Goal: Complete application form

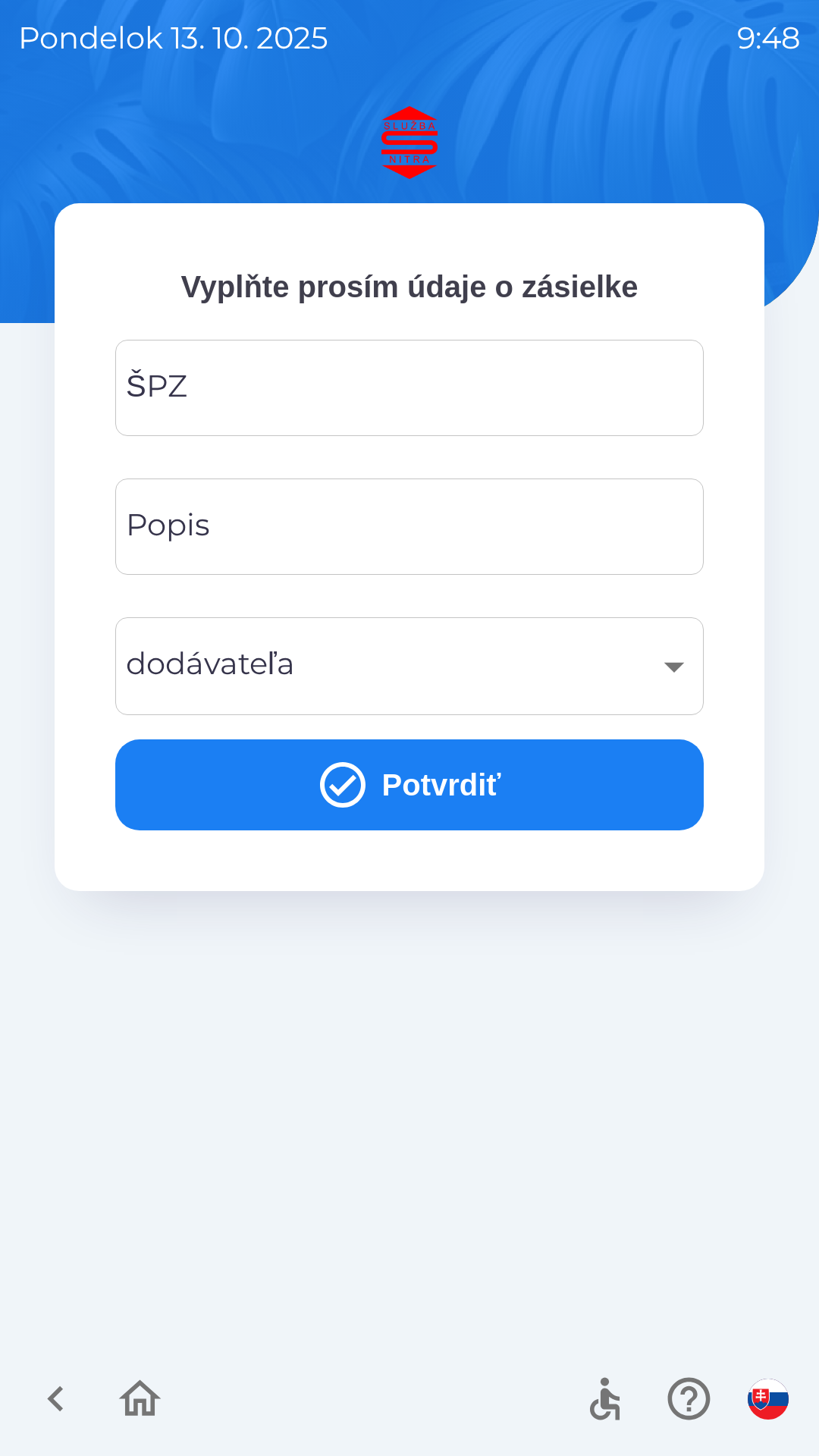
click at [460, 377] on input "ŠPZ" at bounding box center [409, 387] width 552 height 59
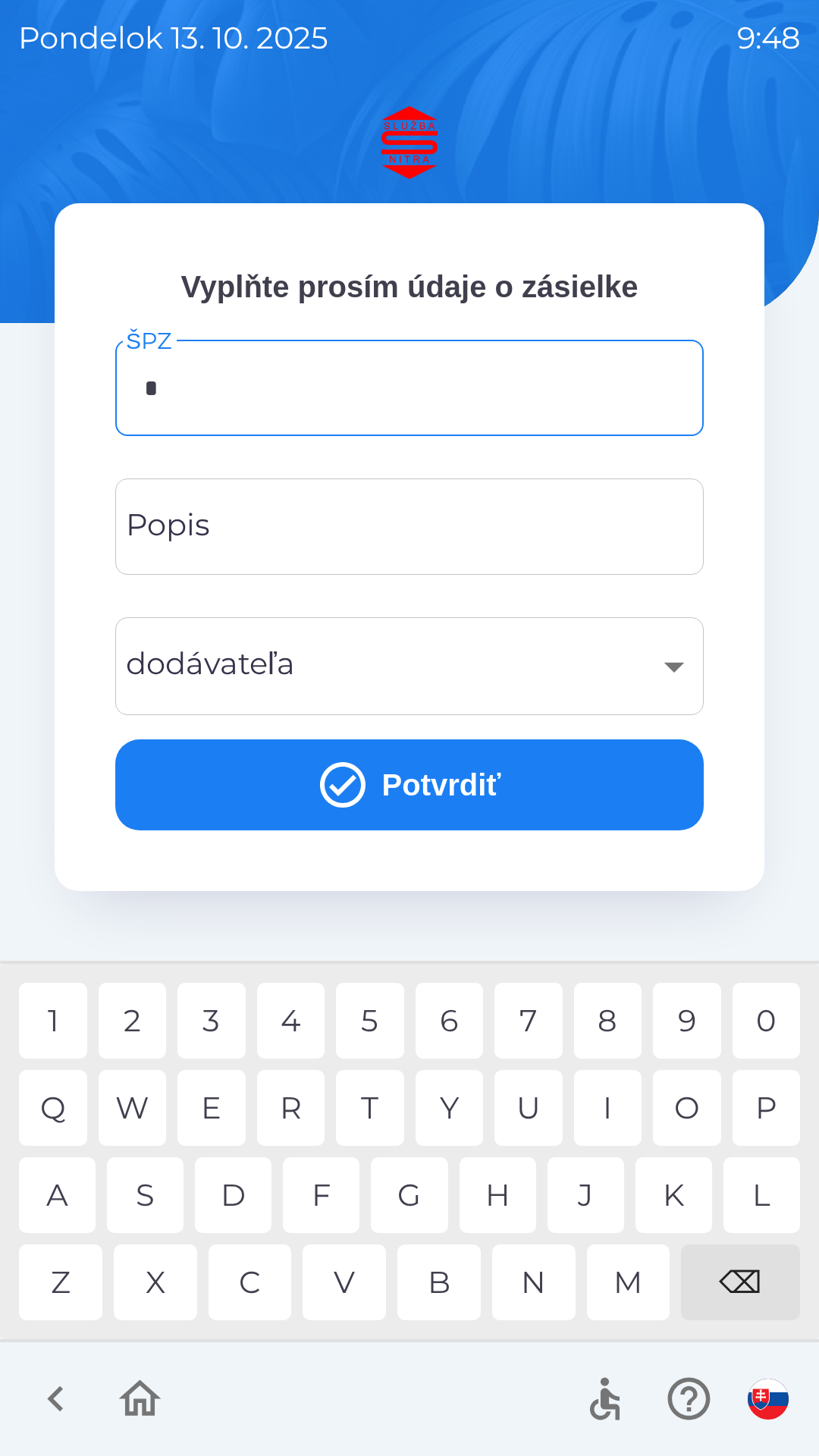
click at [441, 1285] on div "B" at bounding box center [439, 1282] width 83 height 75
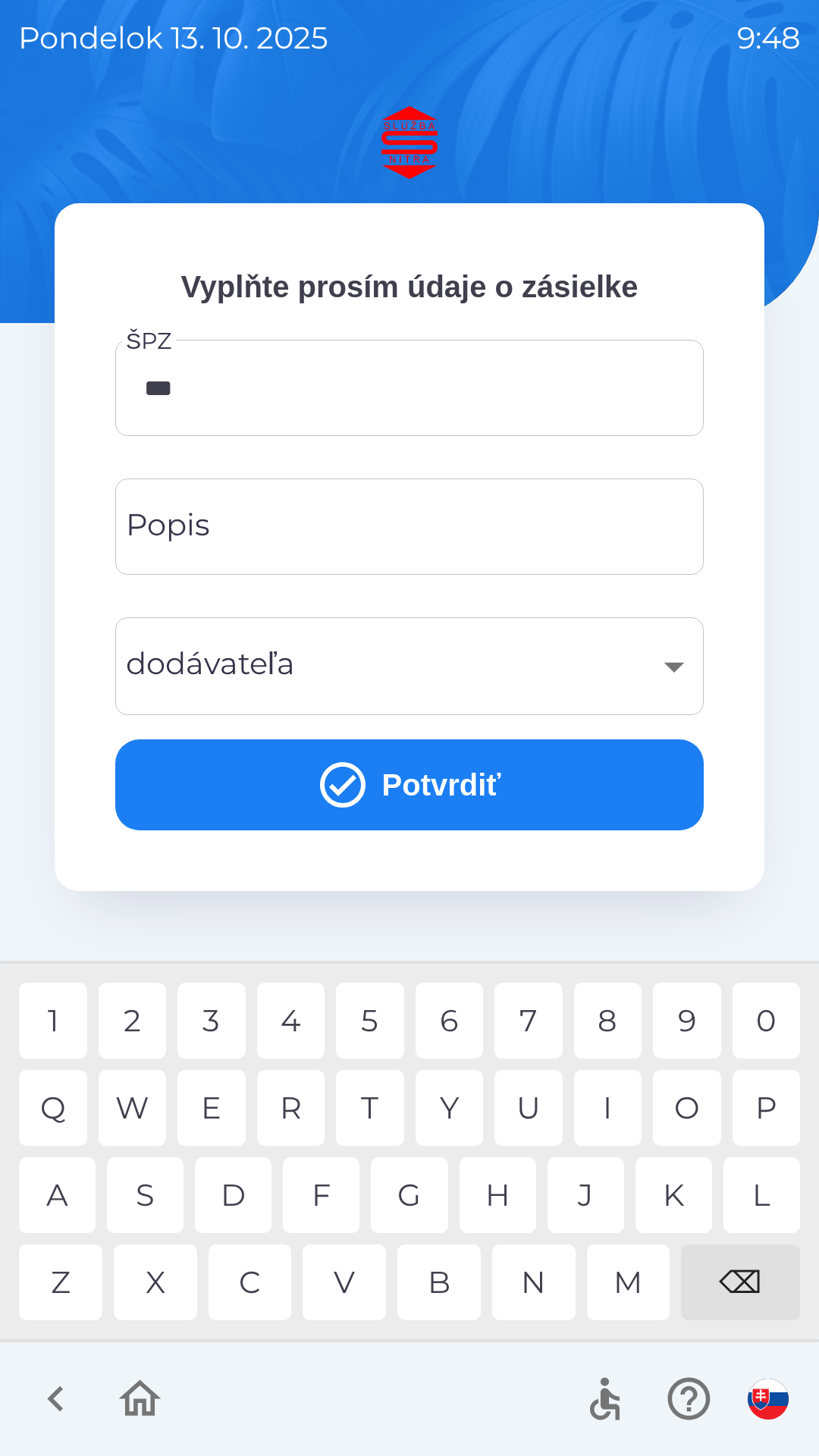
click at [526, 1020] on div "7" at bounding box center [528, 1020] width 68 height 75
click at [537, 1016] on div "7" at bounding box center [528, 1020] width 68 height 75
click at [377, 1117] on div "T" at bounding box center [370, 1108] width 68 height 75
type input "*******"
click at [763, 1107] on div "P" at bounding box center [766, 1108] width 68 height 75
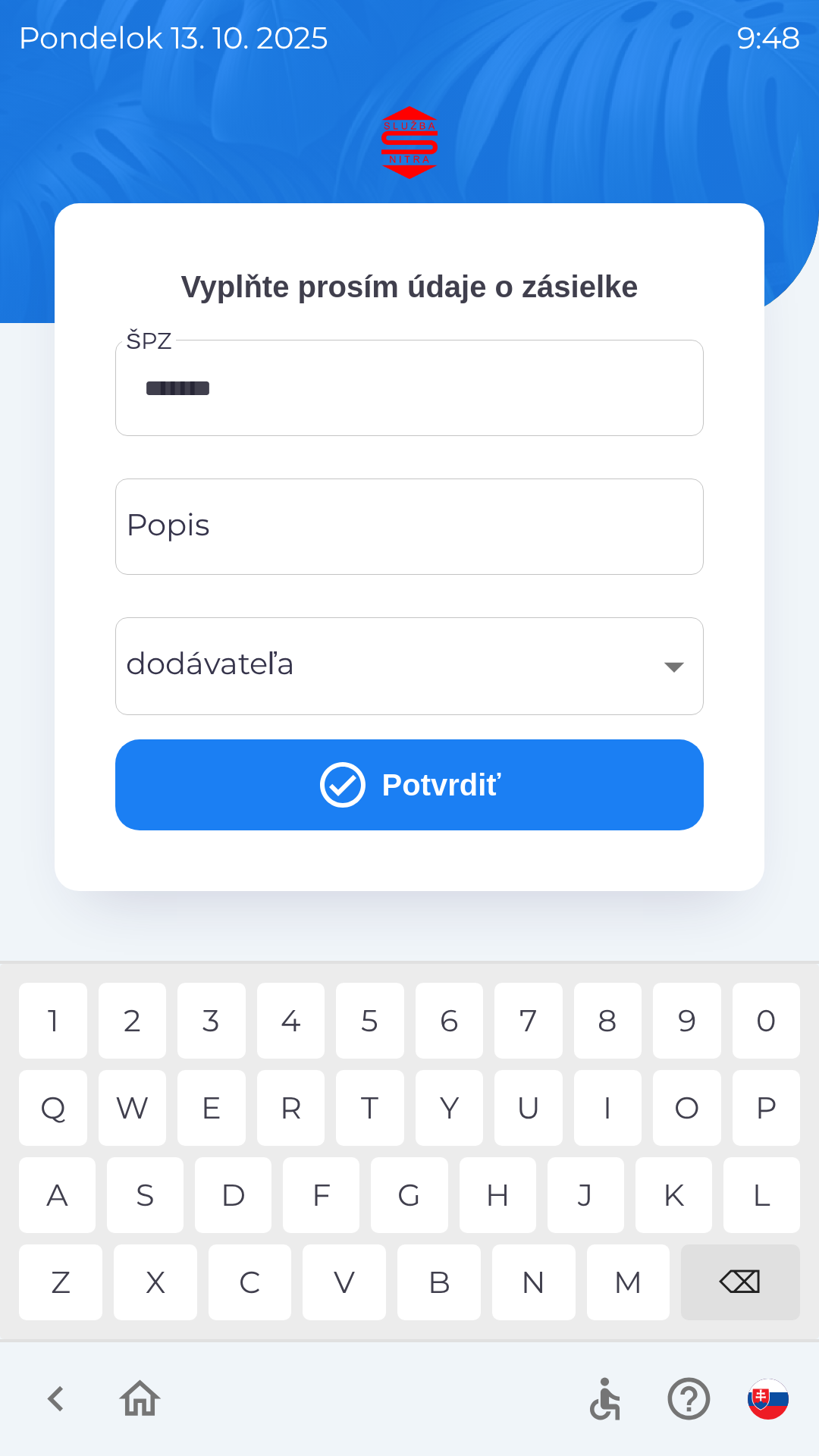
click at [529, 670] on div "​" at bounding box center [409, 665] width 552 height 61
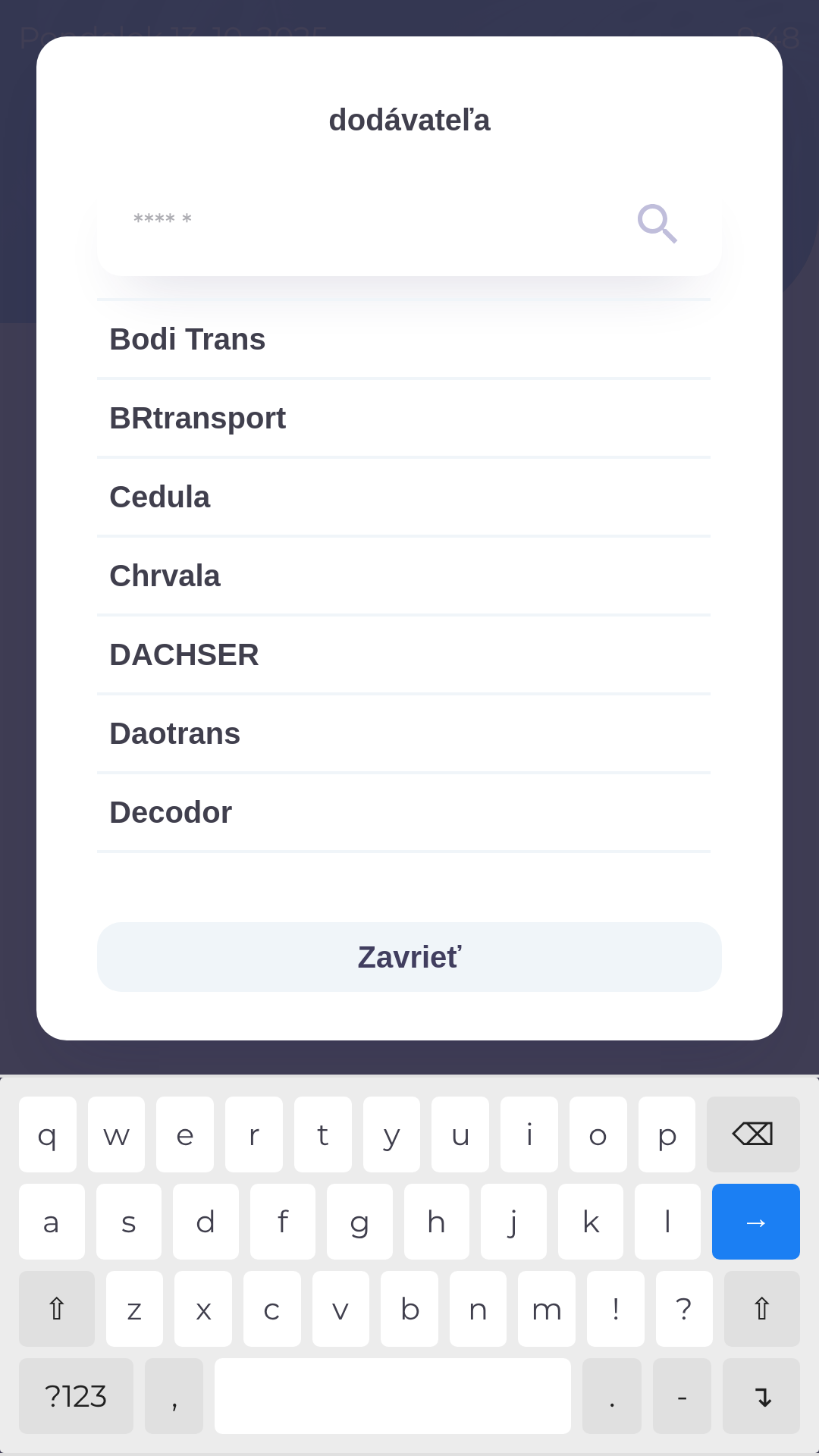
scroll to position [276, 0]
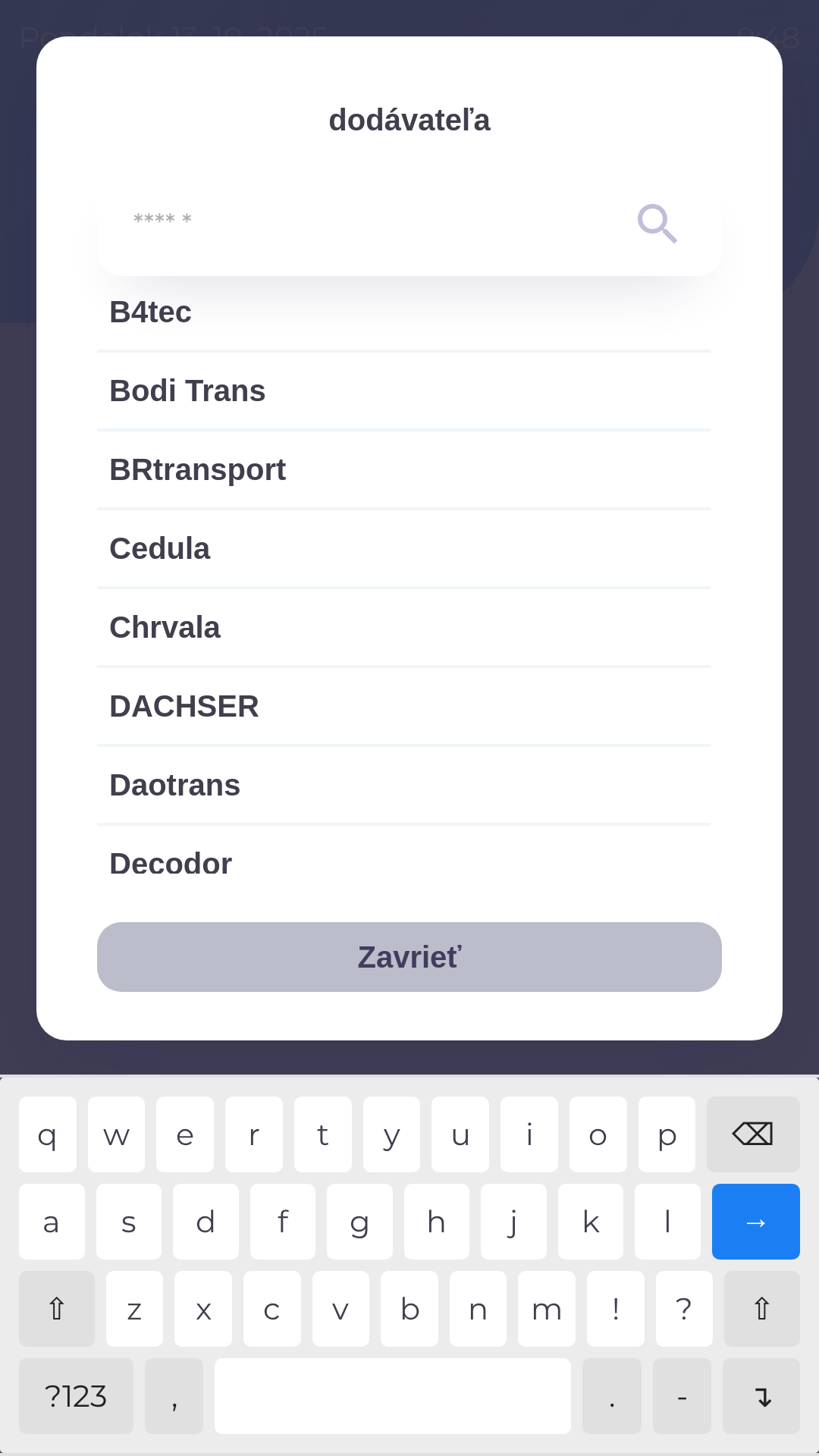
click at [426, 957] on button "Zavrieť" at bounding box center [410, 957] width 625 height 70
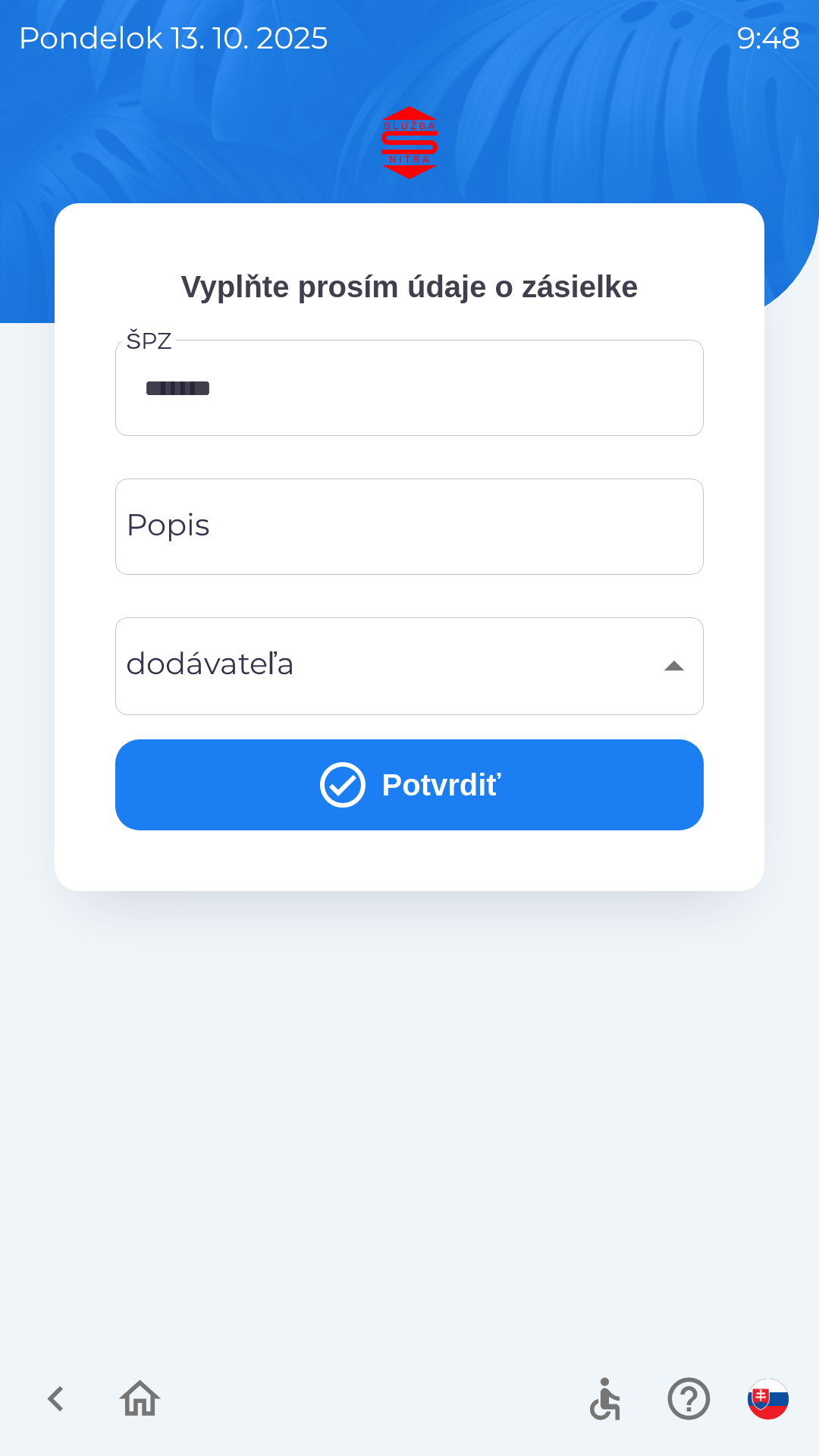
click at [403, 662] on div "​" at bounding box center [409, 665] width 552 height 61
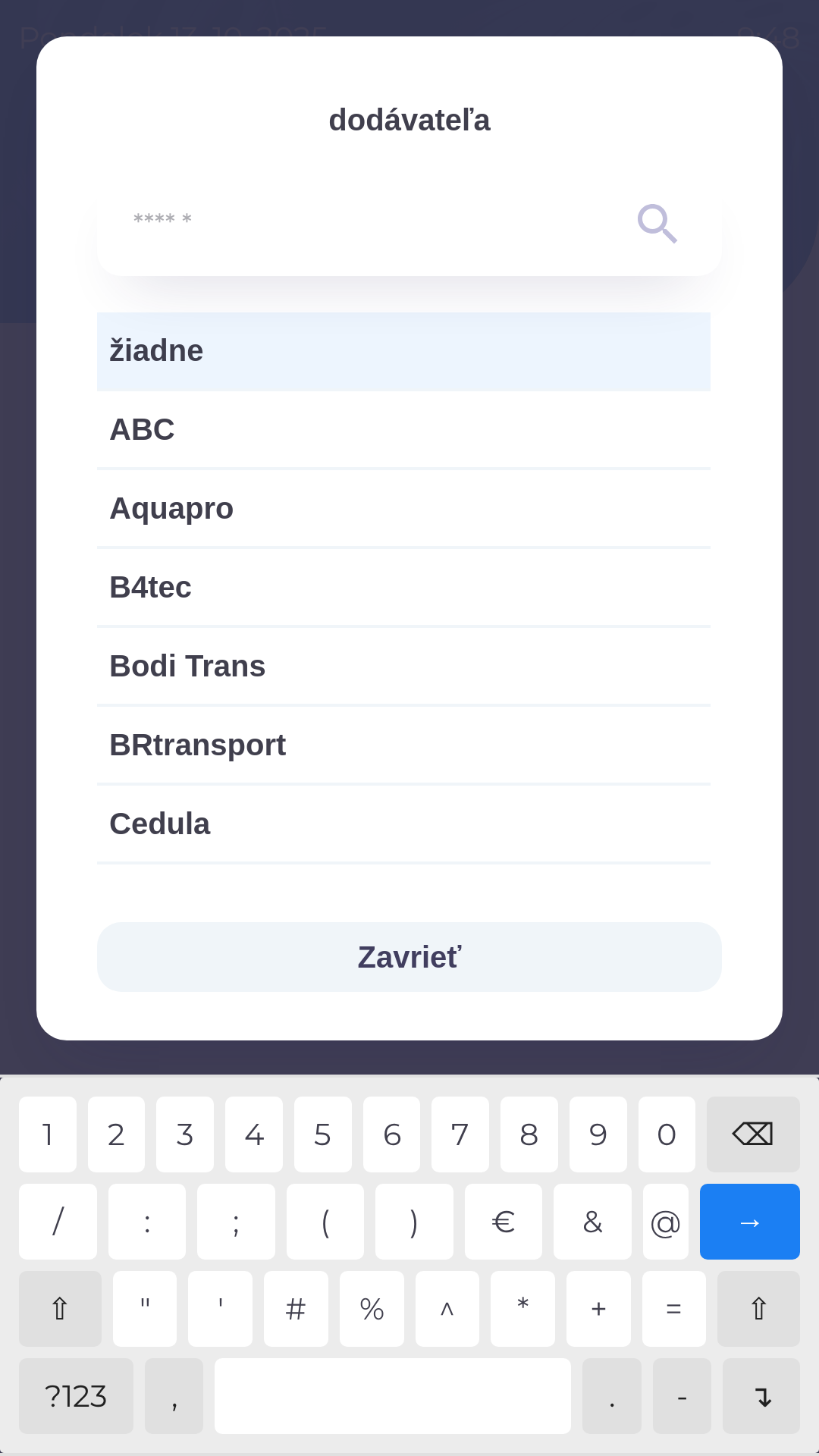
click at [90, 1395] on div "?123" at bounding box center [75, 1396] width 114 height 75
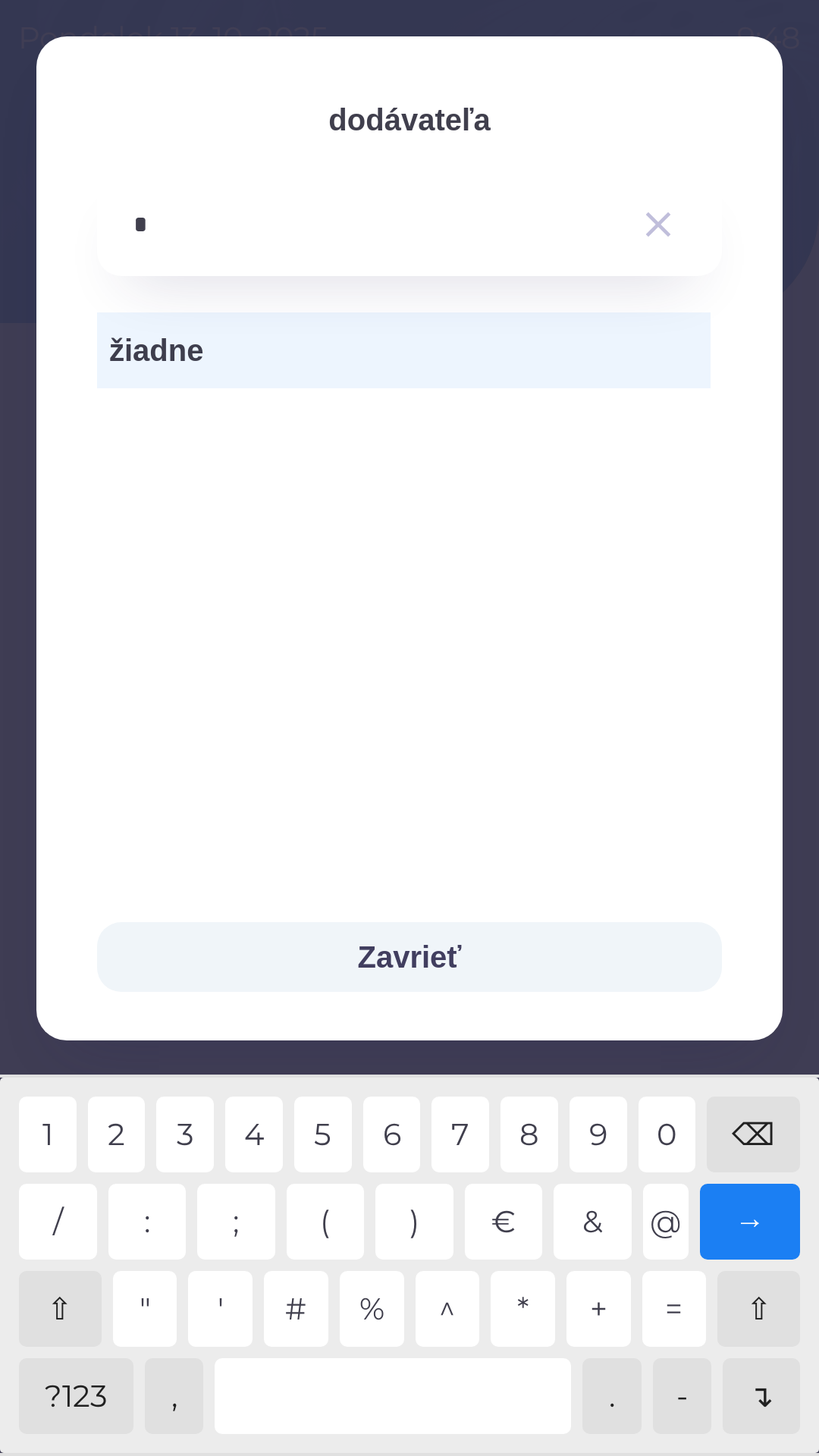
click at [202, 1128] on div "3" at bounding box center [185, 1134] width 58 height 75
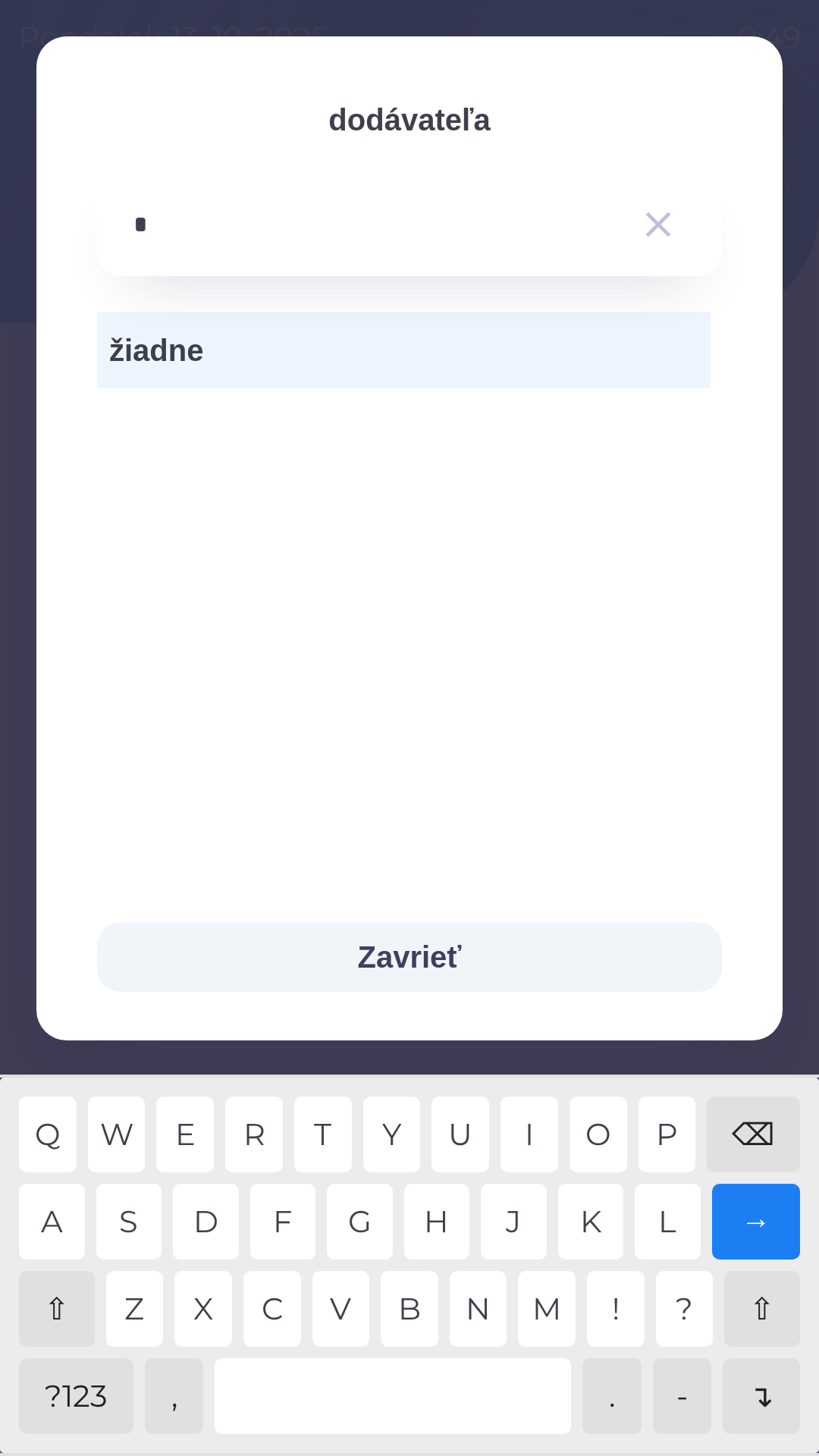
click at [68, 1315] on div "⇧" at bounding box center [57, 1309] width 75 height 75
click at [58, 1232] on div "A" at bounding box center [52, 1221] width 66 height 75
type input "*****"
click at [759, 1223] on div "→" at bounding box center [757, 1221] width 89 height 75
click at [425, 957] on button "Zavrieť" at bounding box center [410, 957] width 625 height 70
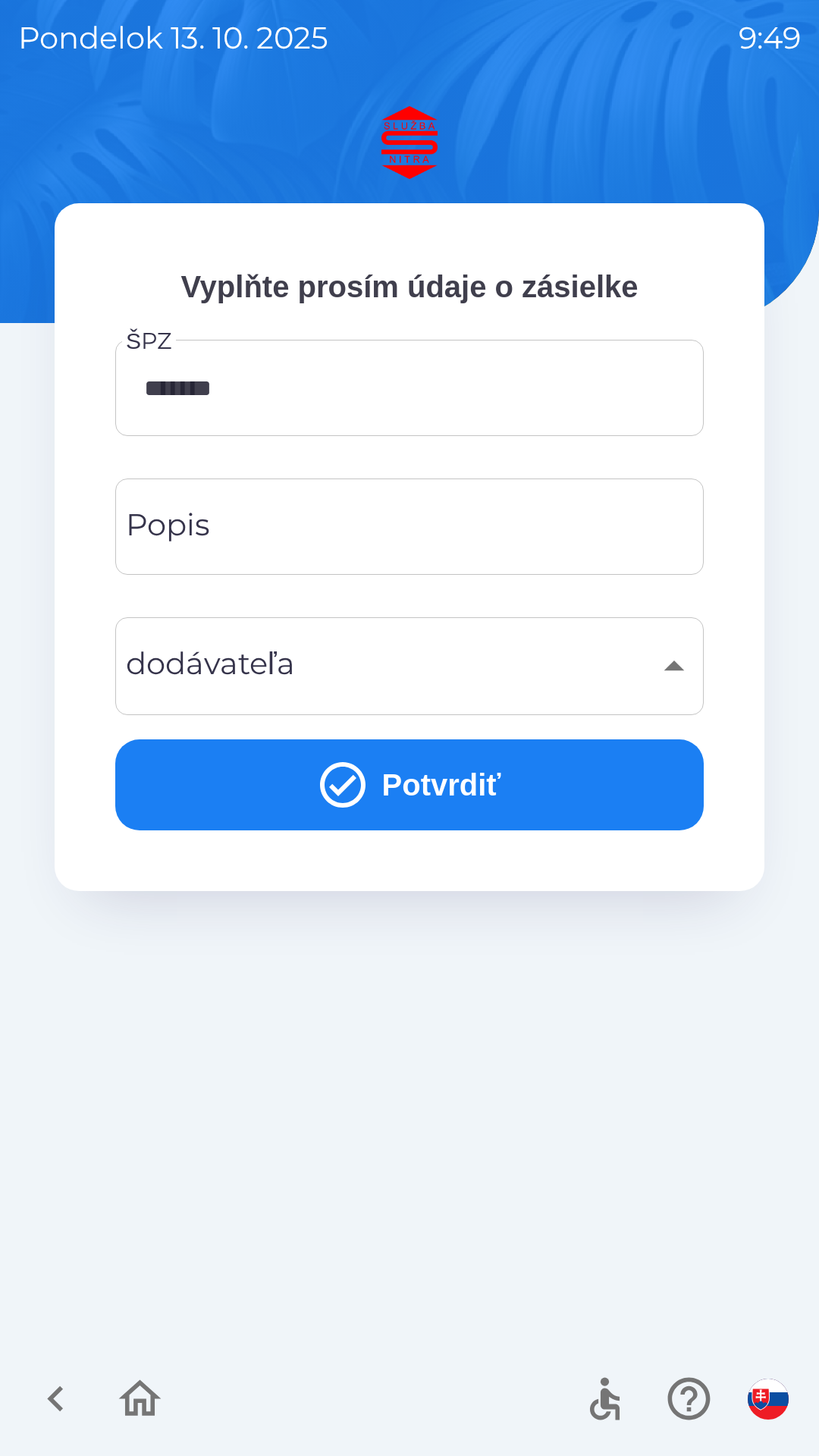
click at [462, 781] on button "Potvrdiť" at bounding box center [410, 784] width 589 height 91
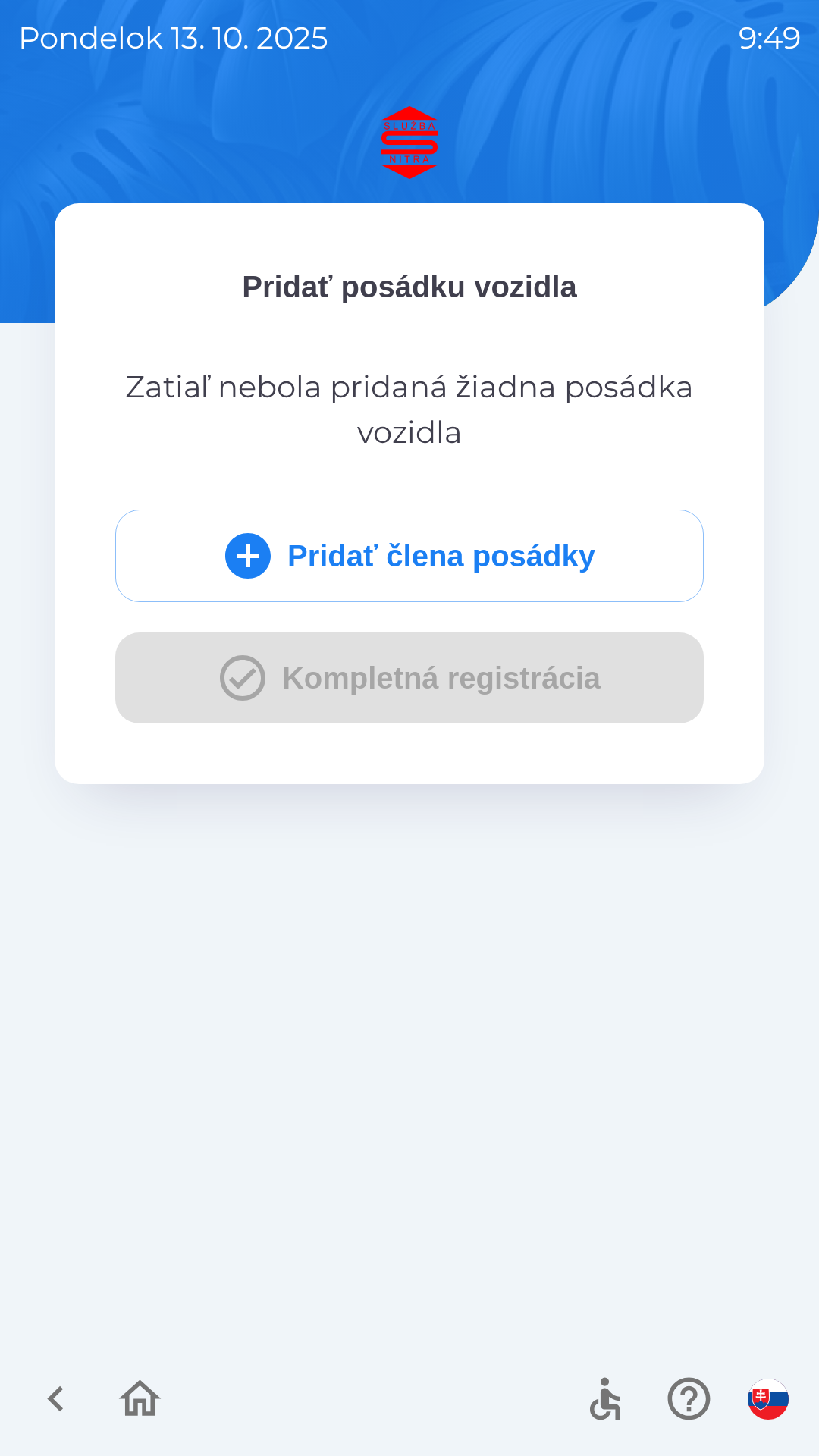
click at [481, 557] on button "Pridať člena posádky" at bounding box center [410, 556] width 589 height 92
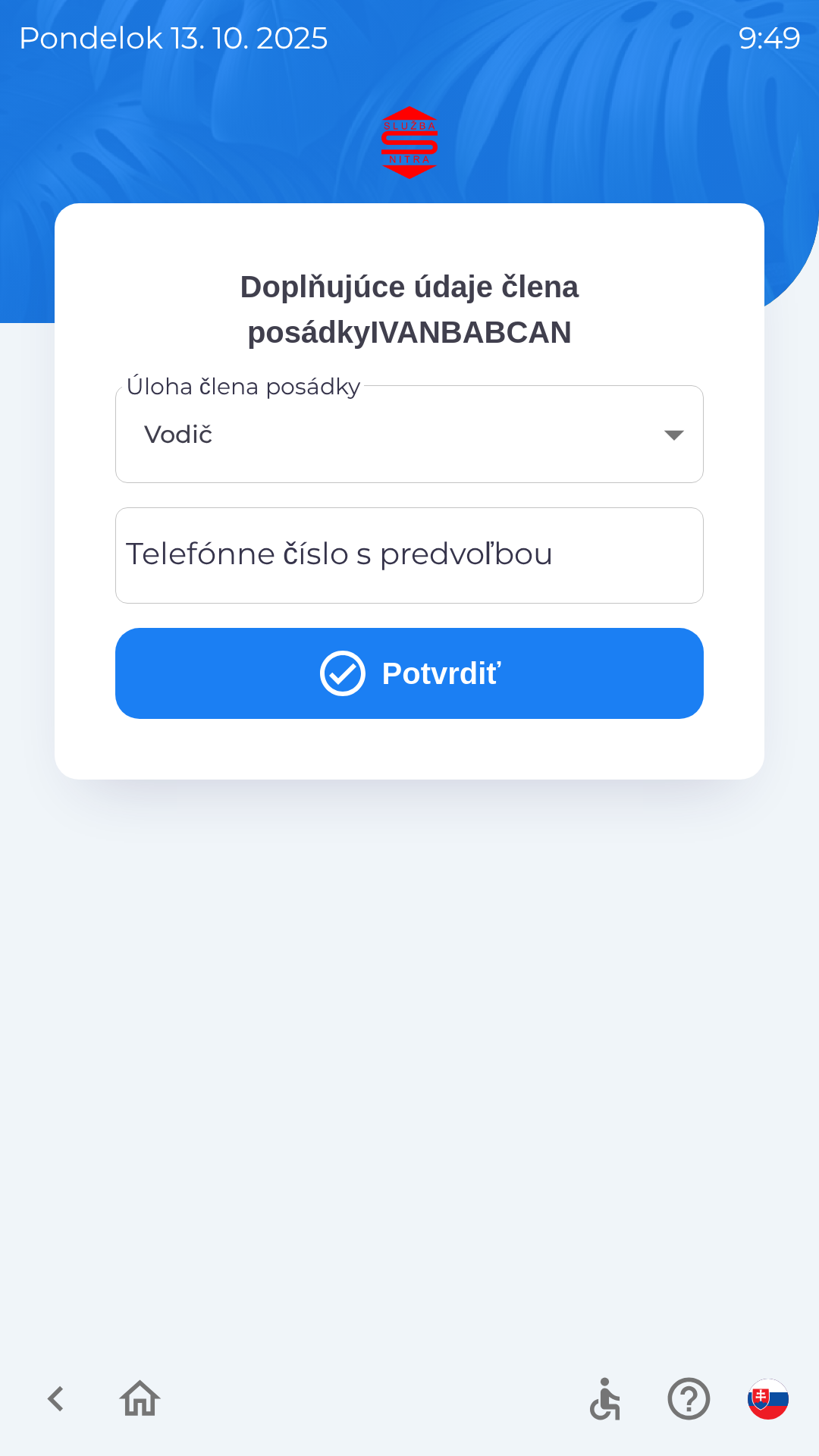
click at [481, 559] on div "Telefónne číslo s predvoľbou Telefónne číslo s predvoľbou" at bounding box center [410, 556] width 589 height 96
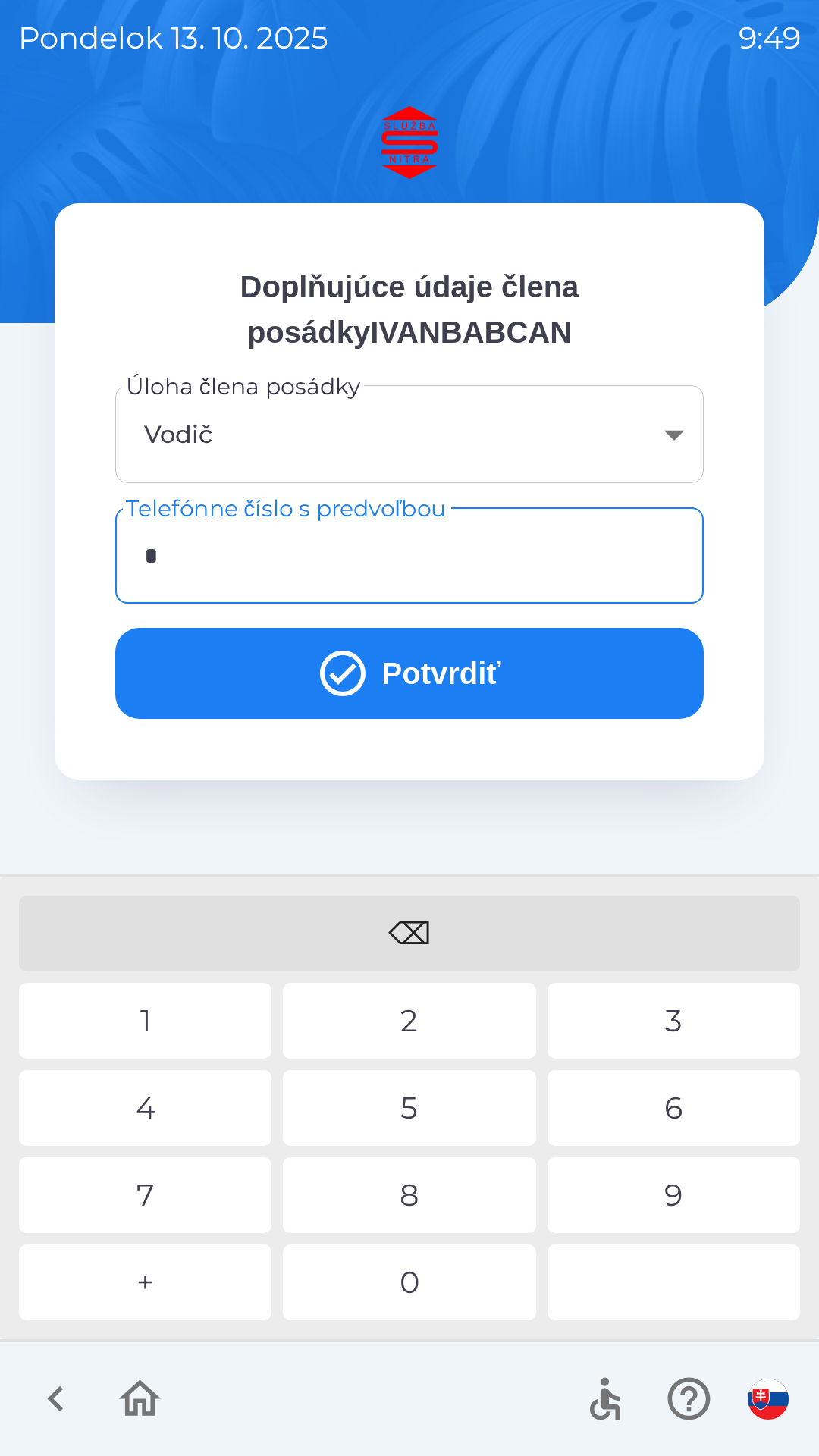
click at [160, 1285] on div "+" at bounding box center [145, 1282] width 253 height 75
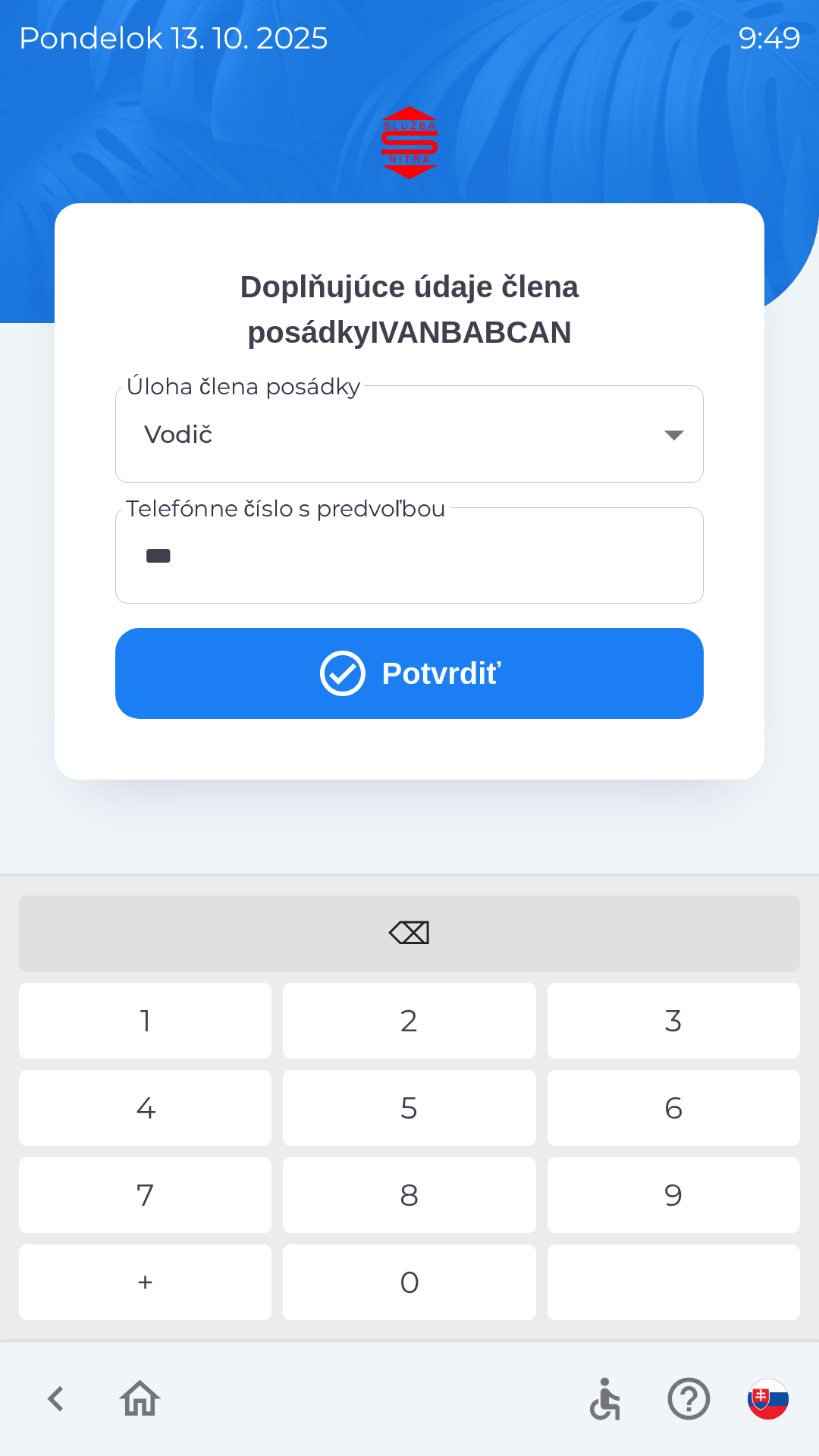
click at [424, 1017] on div "2" at bounding box center [410, 1020] width 253 height 75
click at [677, 1197] on div "9" at bounding box center [674, 1195] width 253 height 75
click at [423, 1190] on div "8" at bounding box center [410, 1195] width 253 height 75
click at [674, 1195] on div "9" at bounding box center [674, 1195] width 253 height 75
click at [408, 1287] on div "0" at bounding box center [410, 1282] width 253 height 75
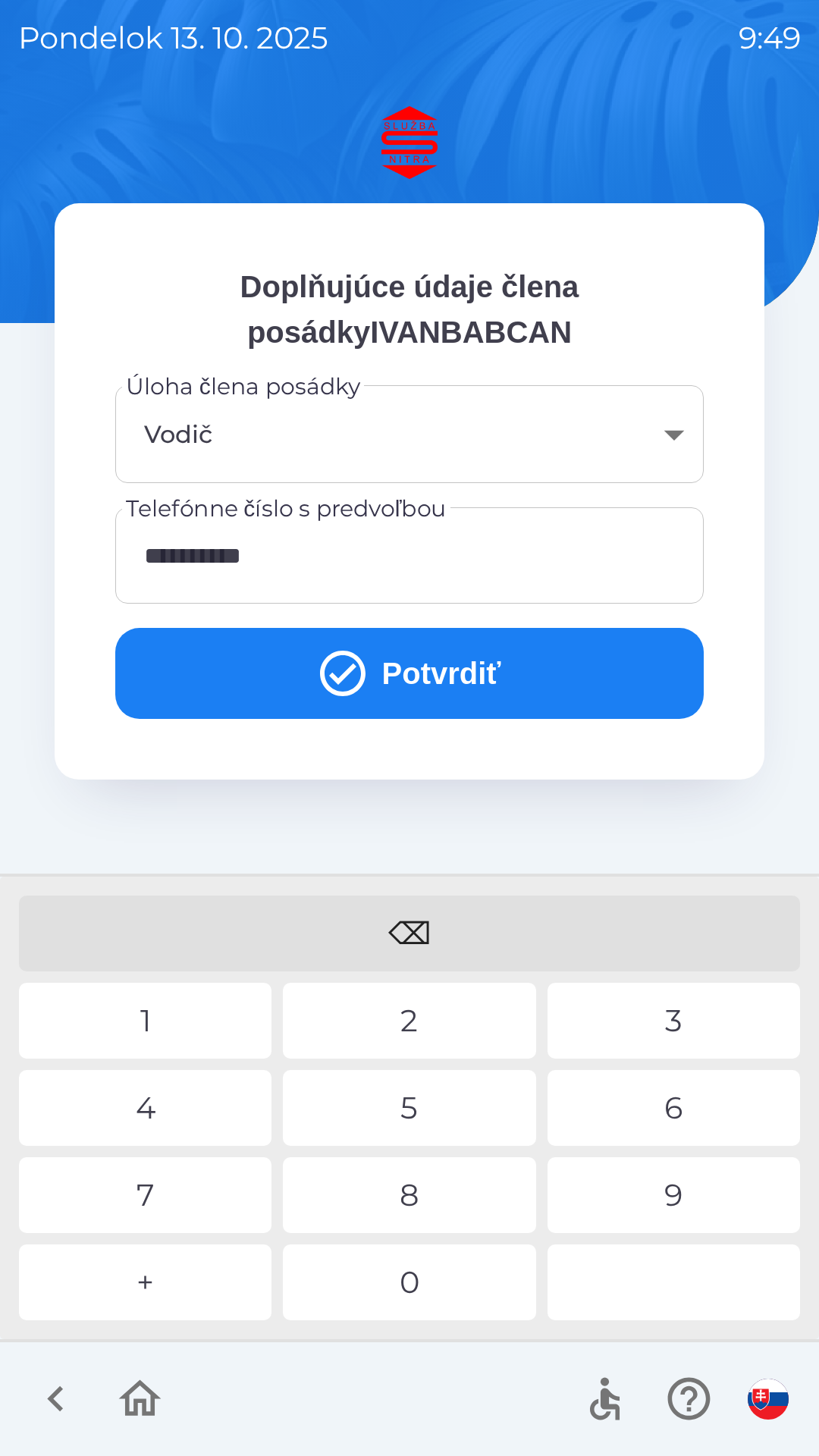
click at [414, 1103] on div "5" at bounding box center [410, 1108] width 253 height 75
click at [674, 1107] on div "6" at bounding box center [674, 1108] width 253 height 75
type input "**********"
click at [445, 671] on button "Potvrdiť" at bounding box center [410, 673] width 589 height 91
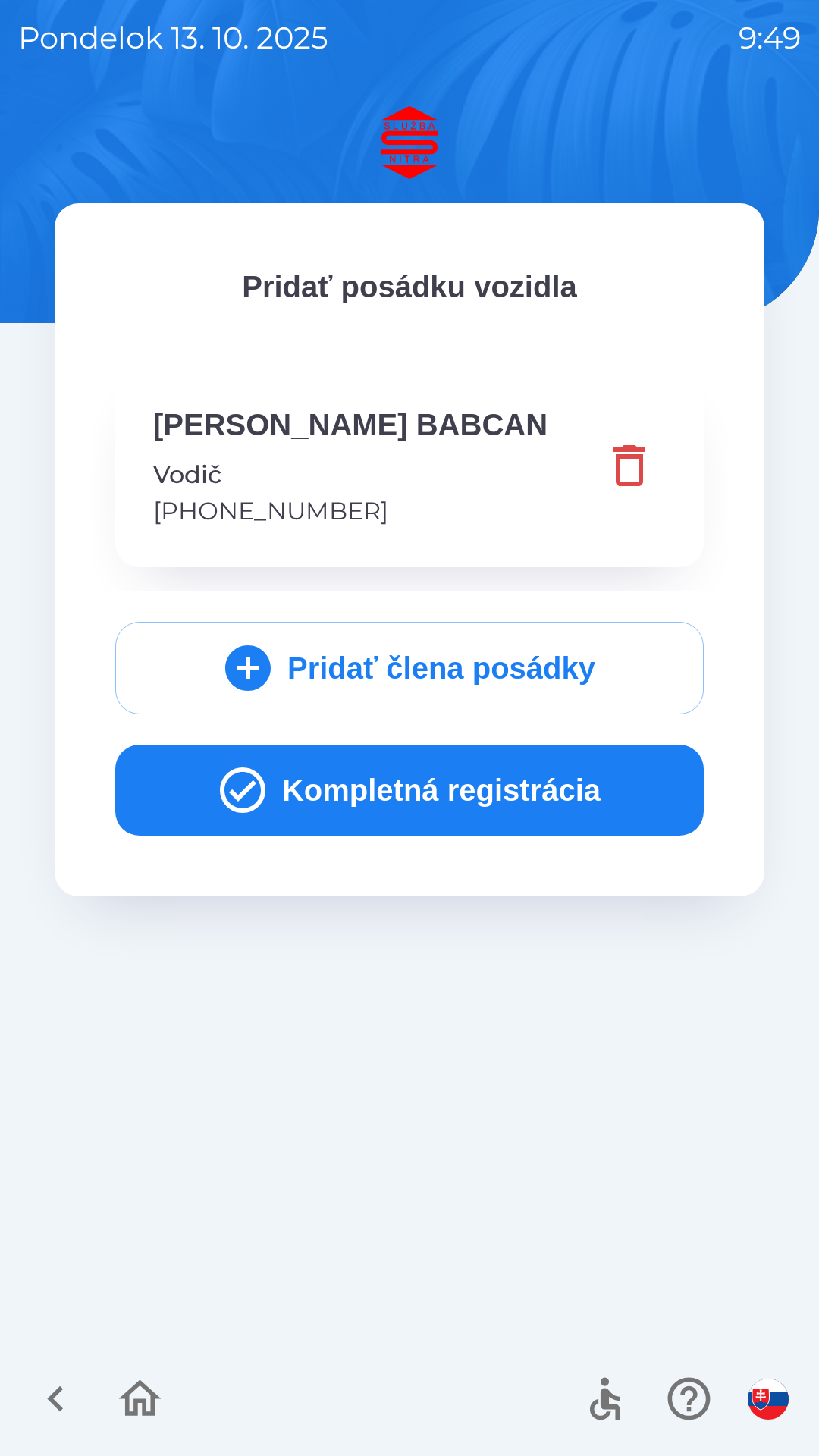
click at [445, 791] on button "Kompletná registrácia" at bounding box center [410, 790] width 589 height 91
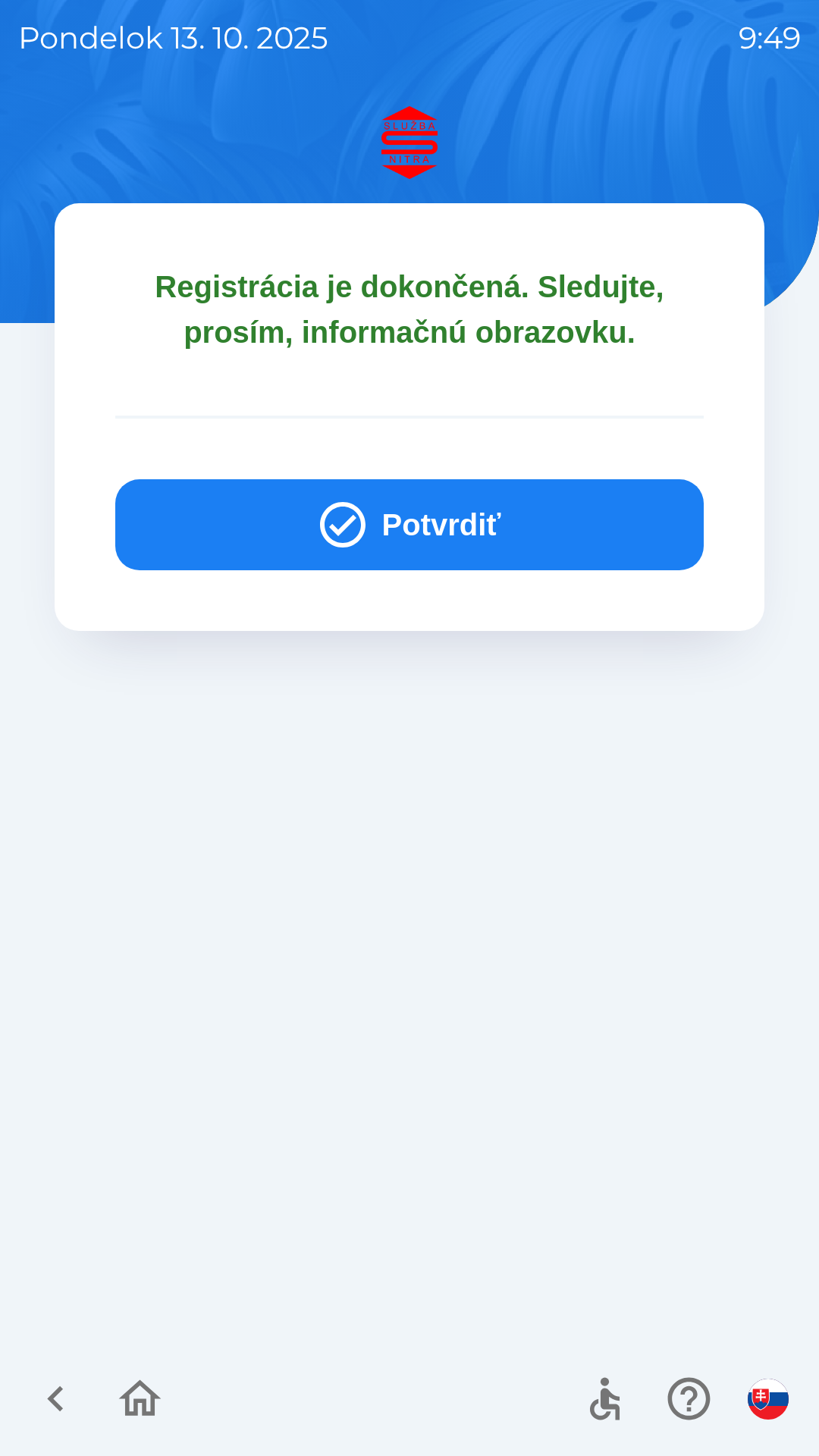
click at [465, 530] on button "Potvrdiť" at bounding box center [410, 525] width 589 height 91
